Goal: Navigation & Orientation: Find specific page/section

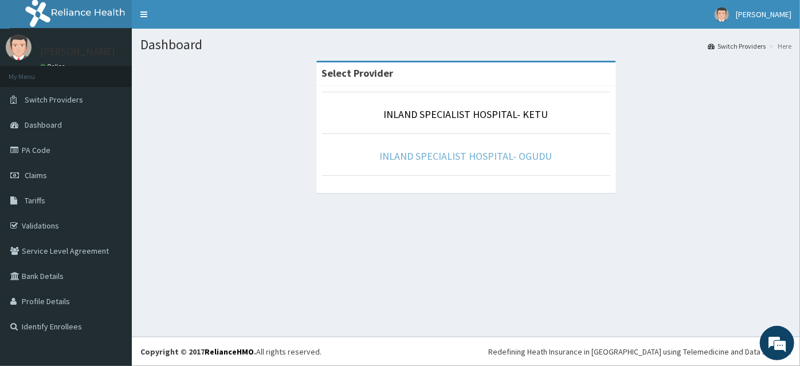
click at [467, 155] on link "INLAND SPECIALIST HOSPITAL- OGUDU" at bounding box center [466, 156] width 172 height 13
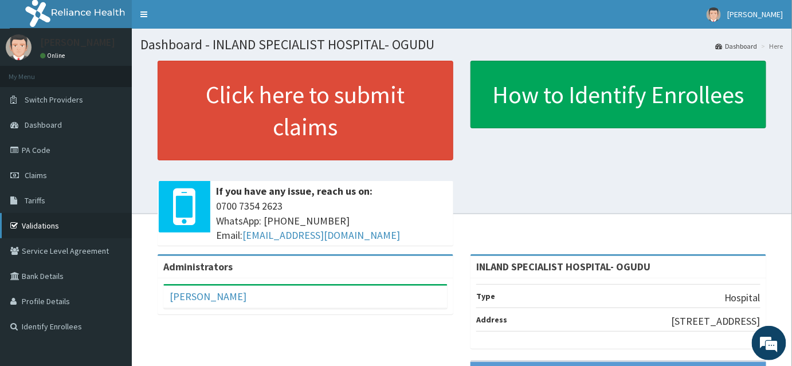
click at [40, 222] on link "Validations" at bounding box center [66, 225] width 132 height 25
